Goal: Navigation & Orientation: Find specific page/section

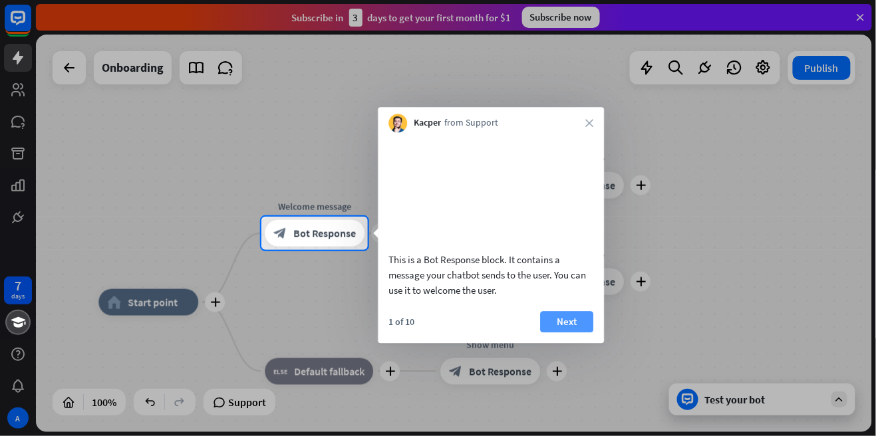
click at [565, 332] on button "Next" at bounding box center [566, 321] width 53 height 21
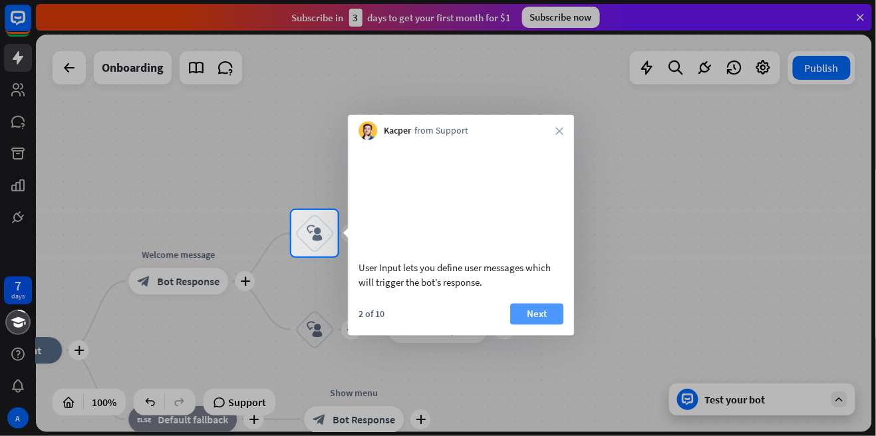
click at [548, 325] on button "Next" at bounding box center [536, 313] width 53 height 21
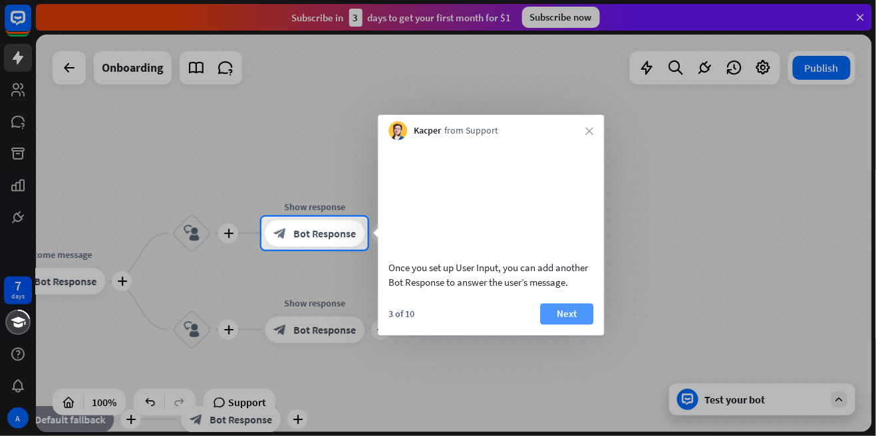
click at [577, 325] on button "Next" at bounding box center [566, 313] width 53 height 21
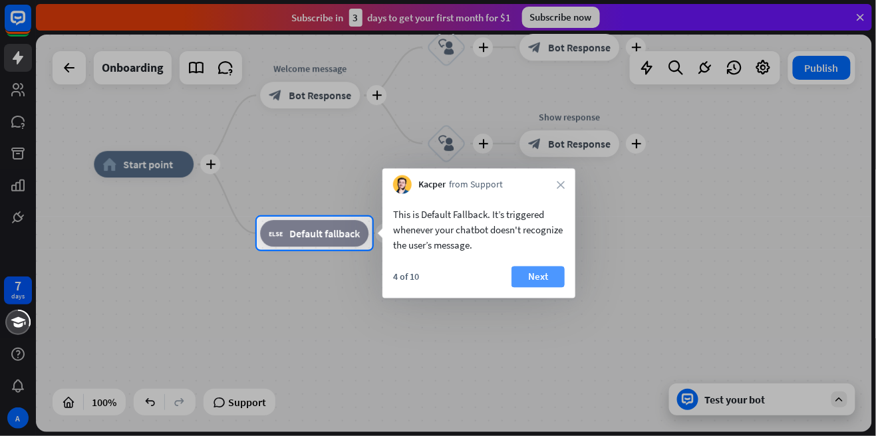
click at [545, 285] on button "Next" at bounding box center [538, 277] width 53 height 21
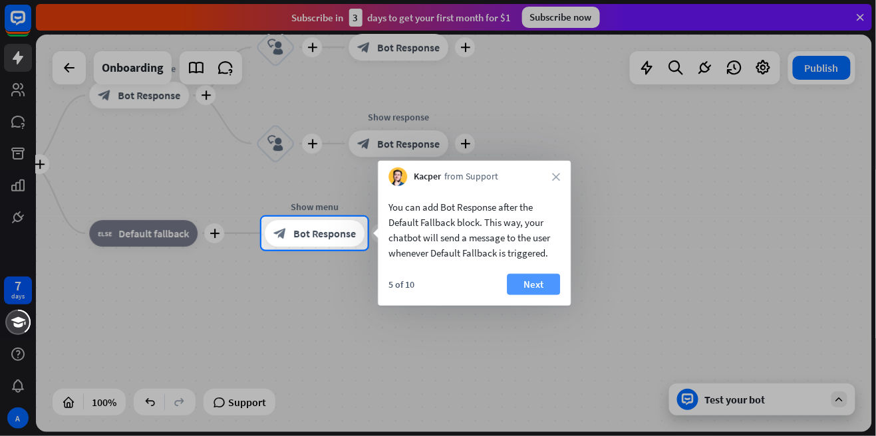
click at [542, 287] on button "Next" at bounding box center [533, 284] width 53 height 21
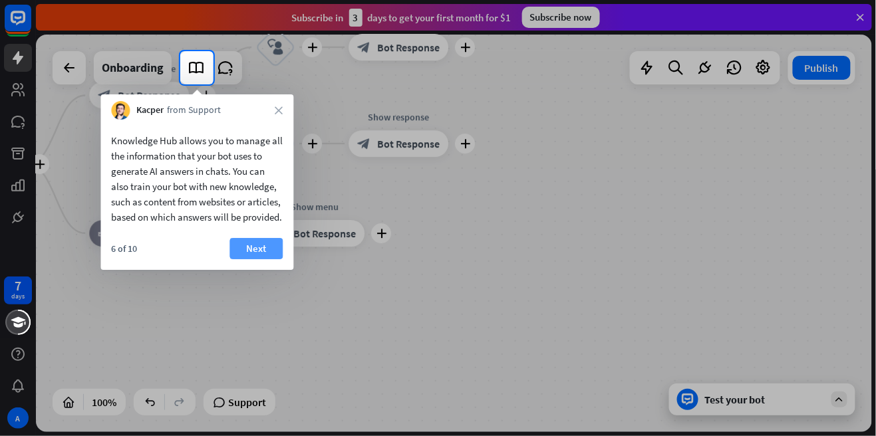
click at [260, 259] on button "Next" at bounding box center [256, 248] width 53 height 21
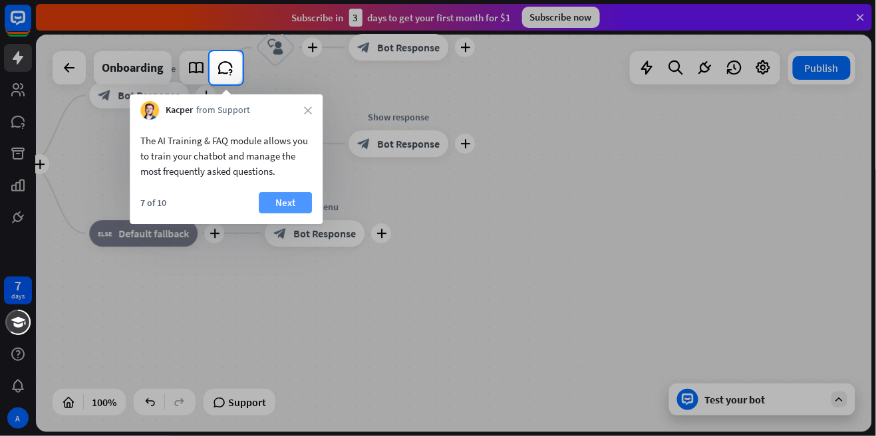
click at [291, 213] on button "Next" at bounding box center [285, 202] width 53 height 21
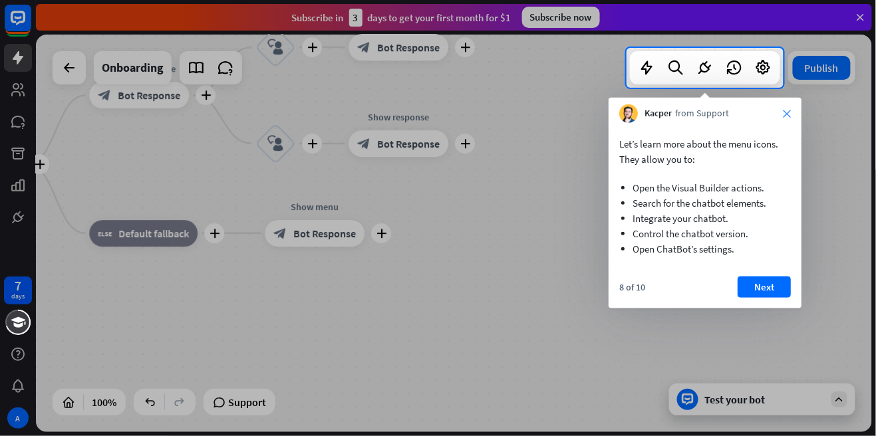
click at [789, 111] on icon "close" at bounding box center [787, 114] width 8 height 8
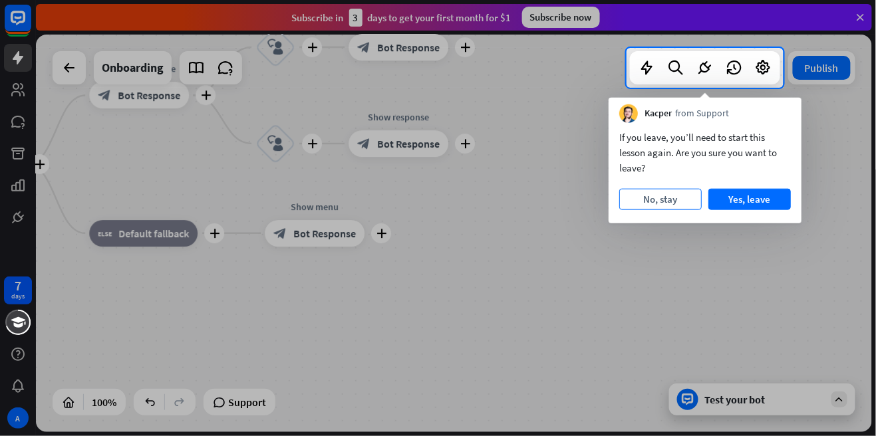
click at [674, 201] on button "No, stay" at bounding box center [660, 199] width 83 height 21
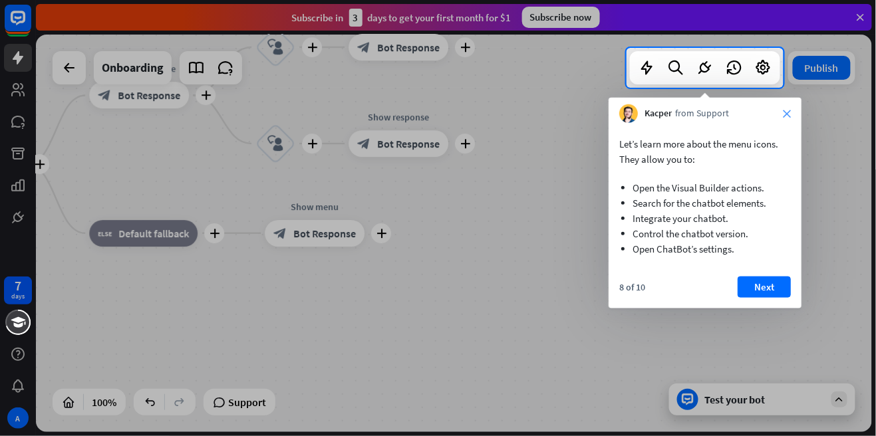
click at [786, 111] on icon "close" at bounding box center [787, 114] width 8 height 8
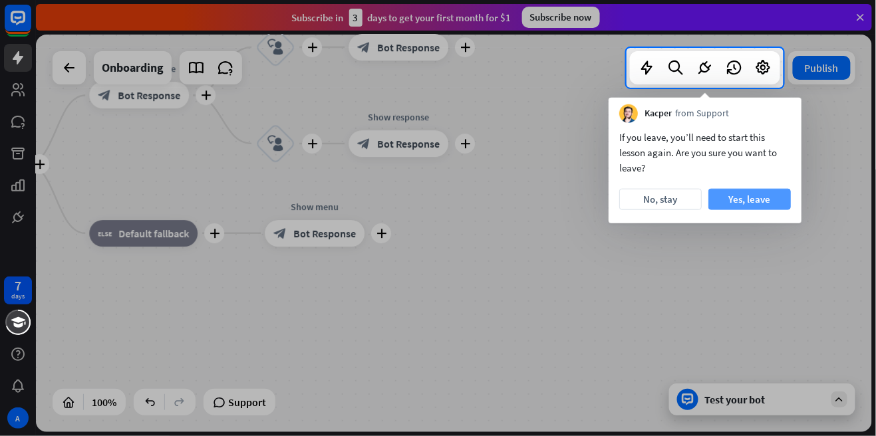
click at [780, 195] on button "Yes, leave" at bounding box center [750, 199] width 83 height 21
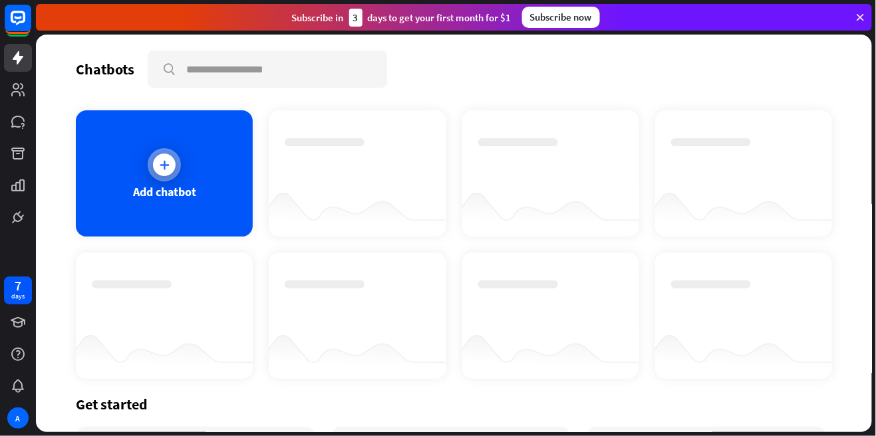
click at [178, 158] on div at bounding box center [164, 164] width 33 height 33
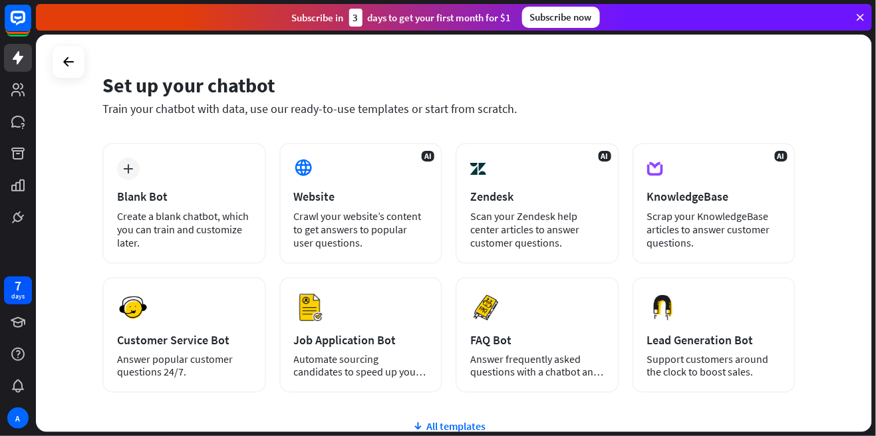
scroll to position [32, 0]
click at [466, 420] on div "All templates" at bounding box center [448, 426] width 693 height 13
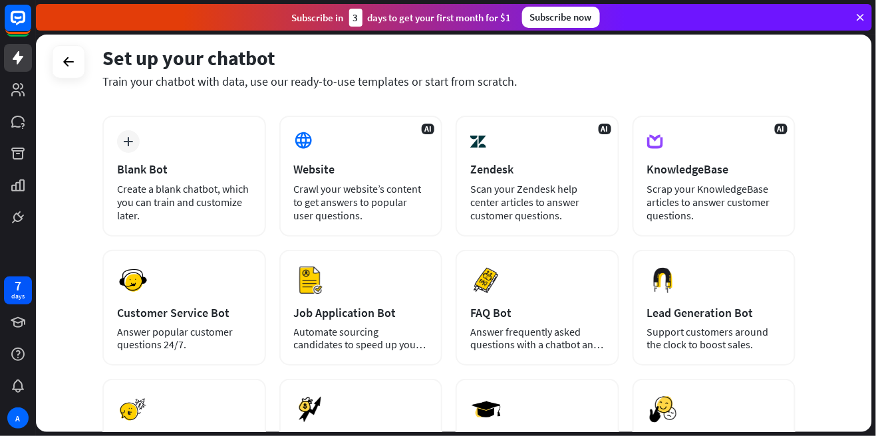
scroll to position [0, 0]
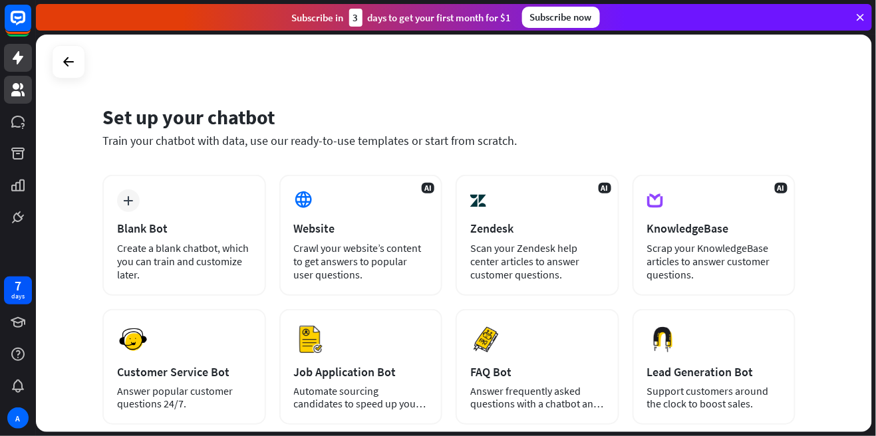
click at [17, 96] on icon at bounding box center [17, 89] width 13 height 13
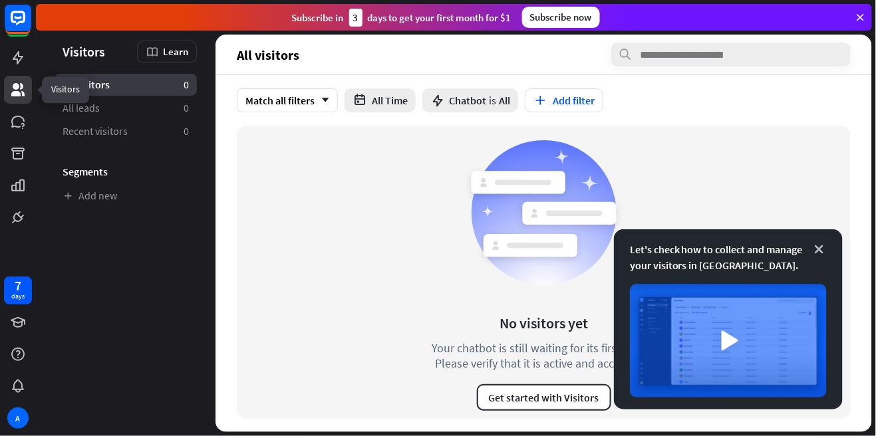
click at [825, 243] on icon at bounding box center [819, 249] width 13 height 13
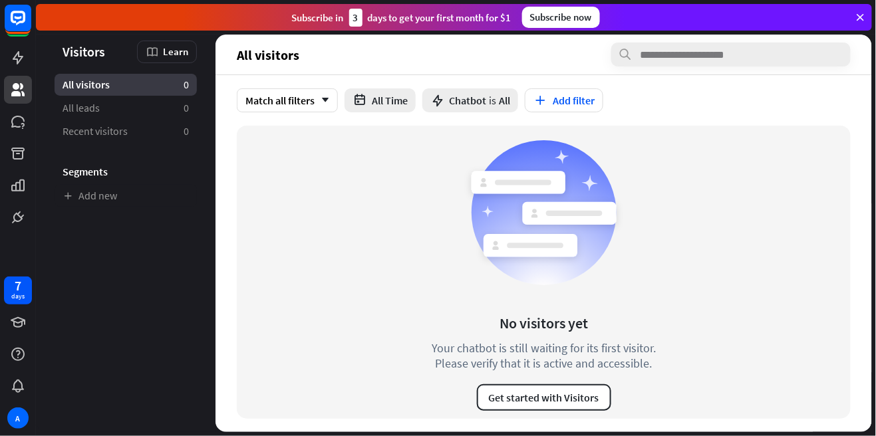
click at [27, 96] on link at bounding box center [18, 90] width 28 height 28
